Goal: Information Seeking & Learning: Find specific fact

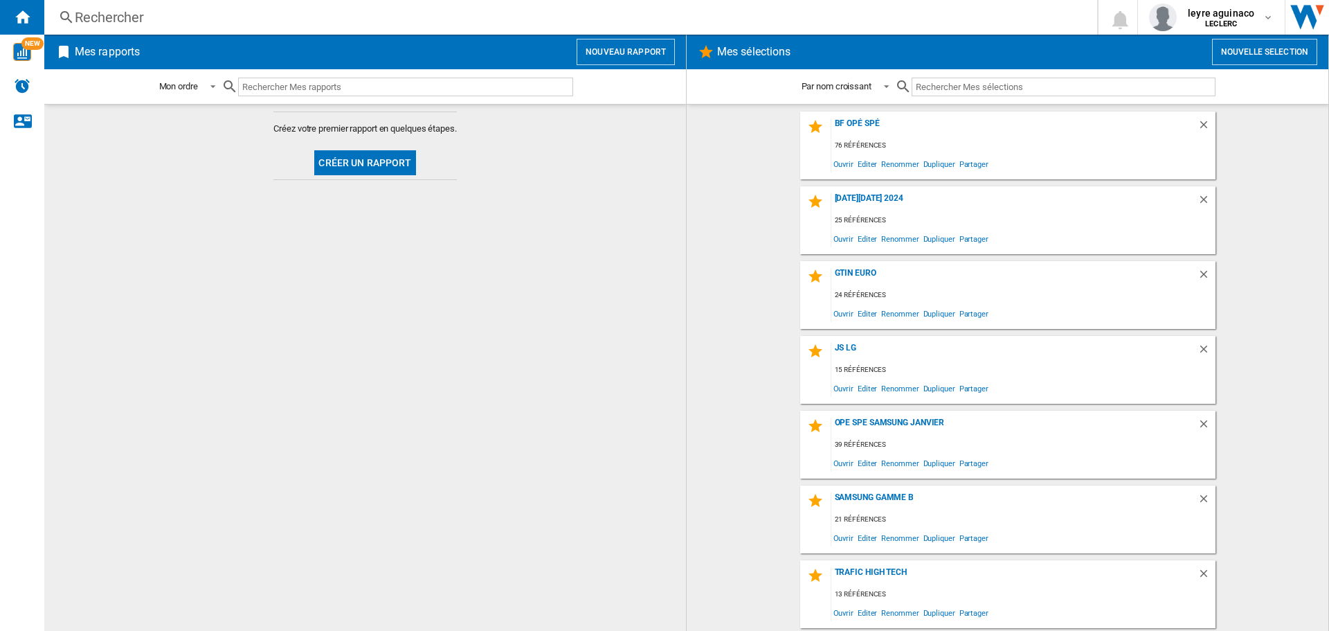
click at [350, 19] on div "Rechercher" at bounding box center [568, 17] width 986 height 19
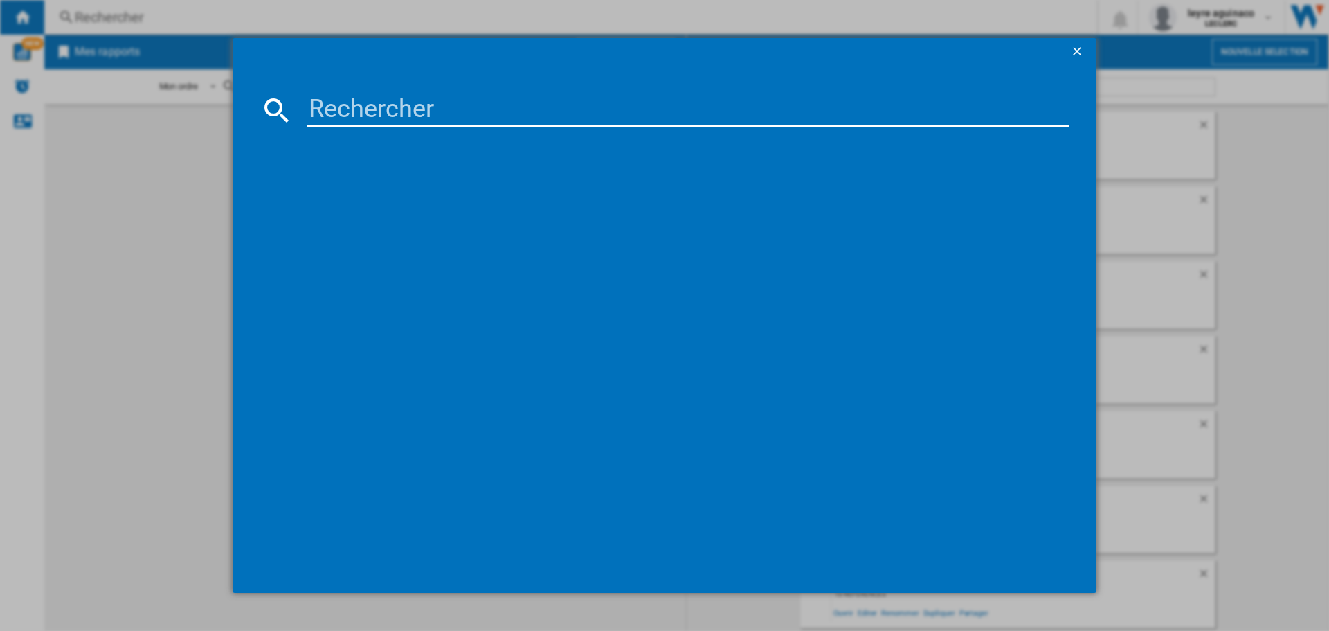
drag, startPoint x: 347, startPoint y: 104, endPoint x: 347, endPoint y: 111, distance: 7.6
click at [347, 111] on input at bounding box center [687, 109] width 761 height 33
paste input "55U7005"
type input "55U7005"
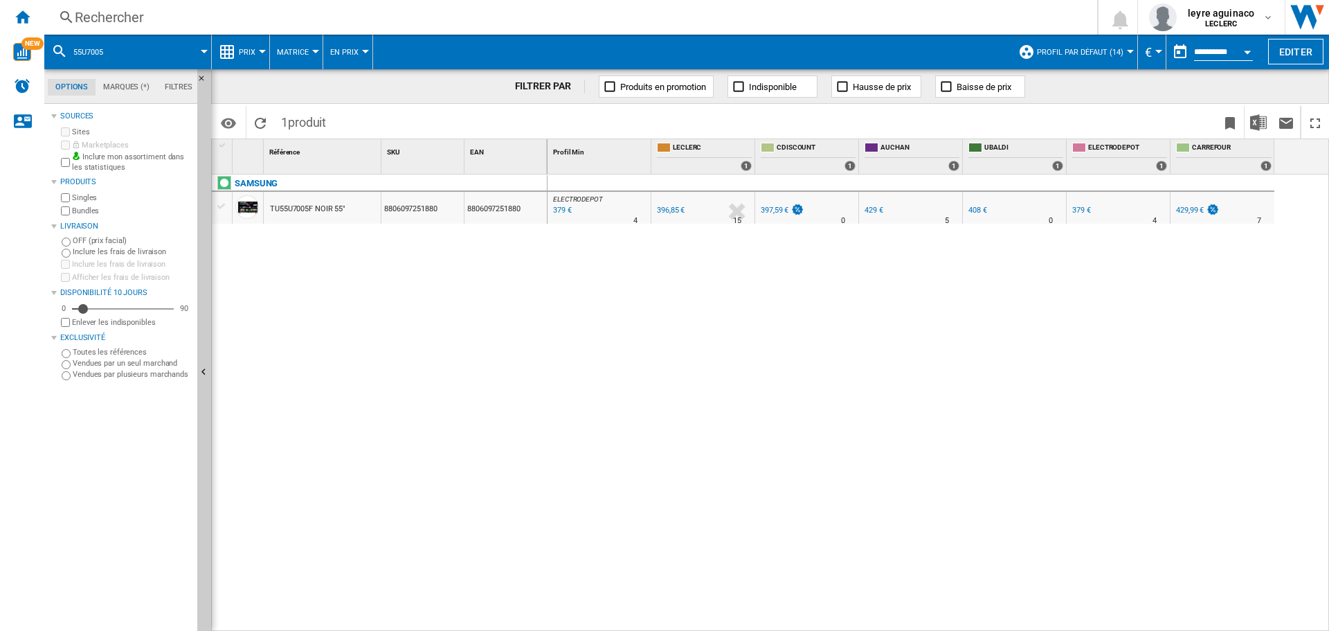
click at [1076, 204] on div "379 €" at bounding box center [1080, 210] width 21 height 14
click at [1201, 206] on div "429,99 €" at bounding box center [1190, 210] width 28 height 9
click at [664, 208] on div "396,85 €" at bounding box center [671, 210] width 28 height 9
